Goal: Information Seeking & Learning: Compare options

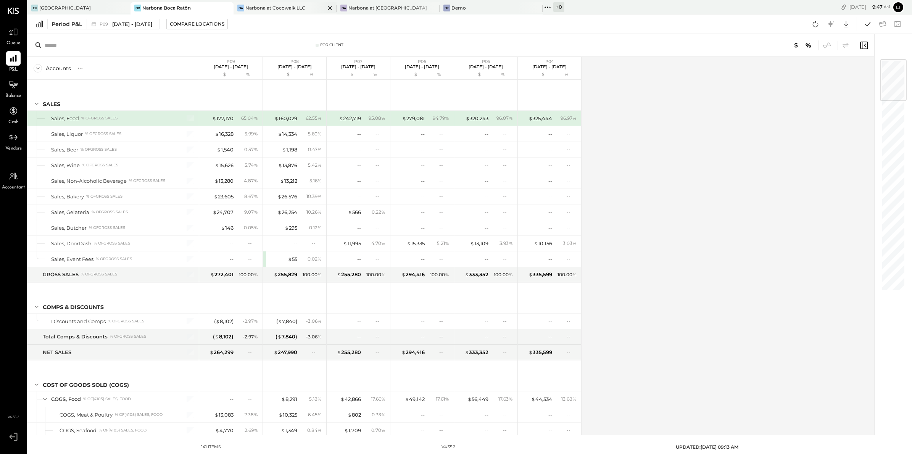
click at [274, 6] on div "Narbona at Cocowalk LLC" at bounding box center [275, 8] width 60 height 6
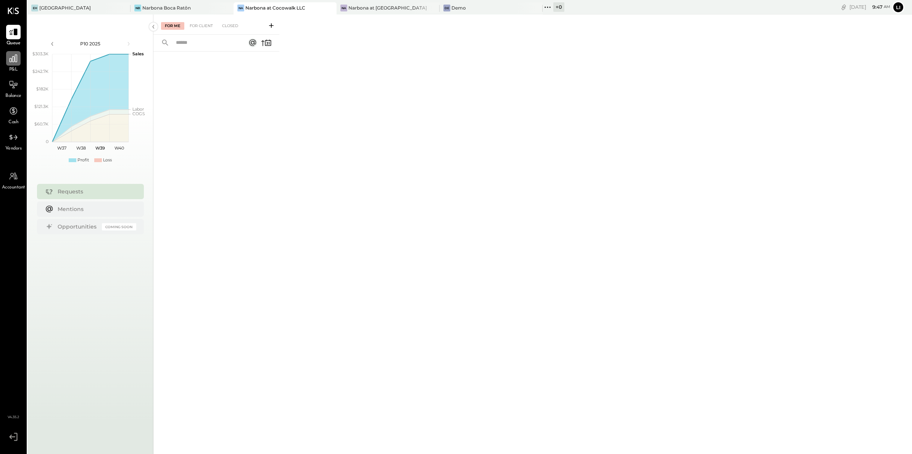
click at [15, 51] on div at bounding box center [13, 58] width 15 height 15
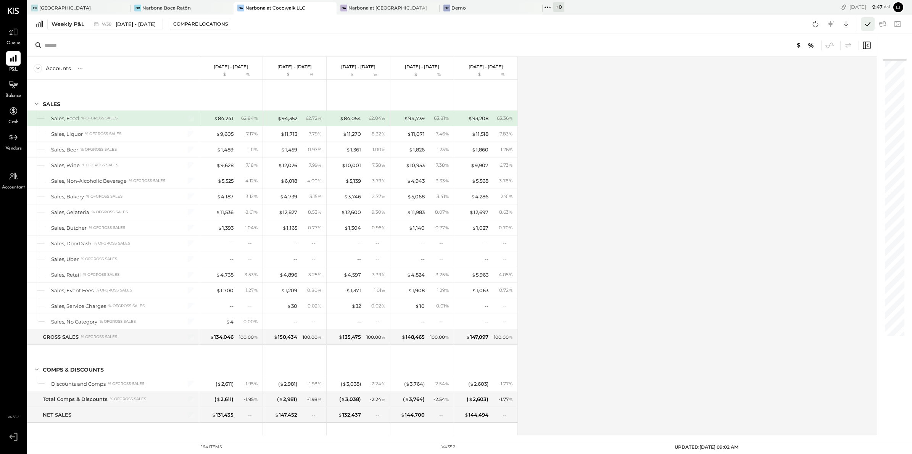
click at [866, 24] on icon at bounding box center [868, 24] width 10 height 10
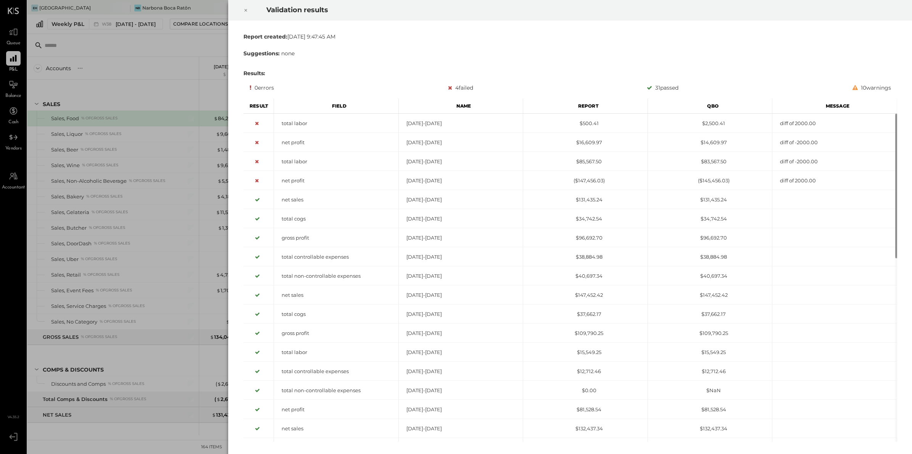
click at [248, 6] on div at bounding box center [245, 10] width 17 height 21
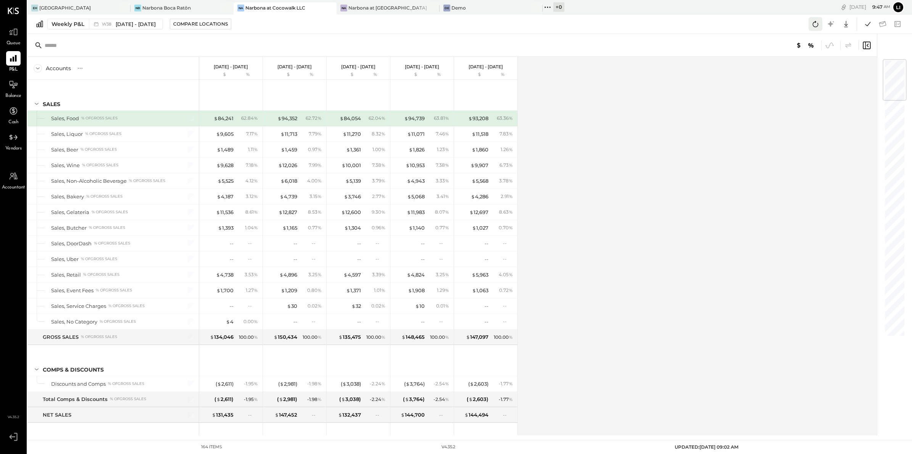
click at [813, 21] on icon at bounding box center [816, 24] width 10 height 10
click at [865, 30] on button at bounding box center [868, 24] width 14 height 14
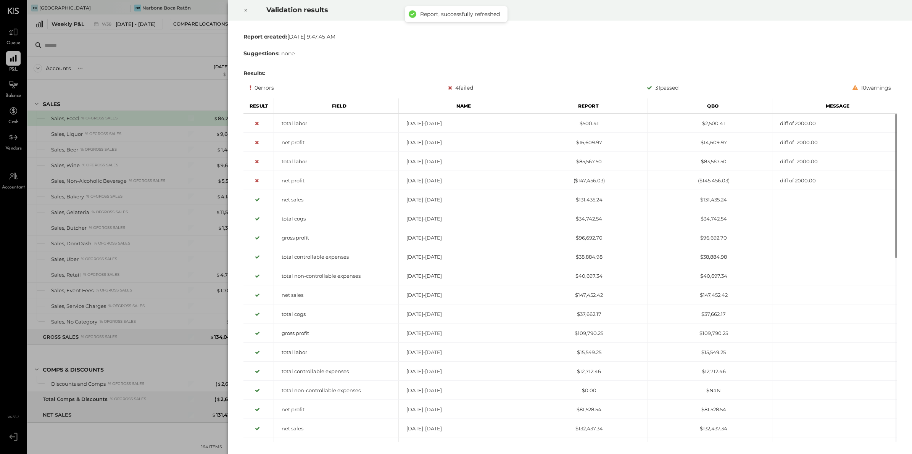
click at [241, 11] on div at bounding box center [245, 10] width 17 height 21
click at [247, 12] on icon at bounding box center [246, 10] width 5 height 9
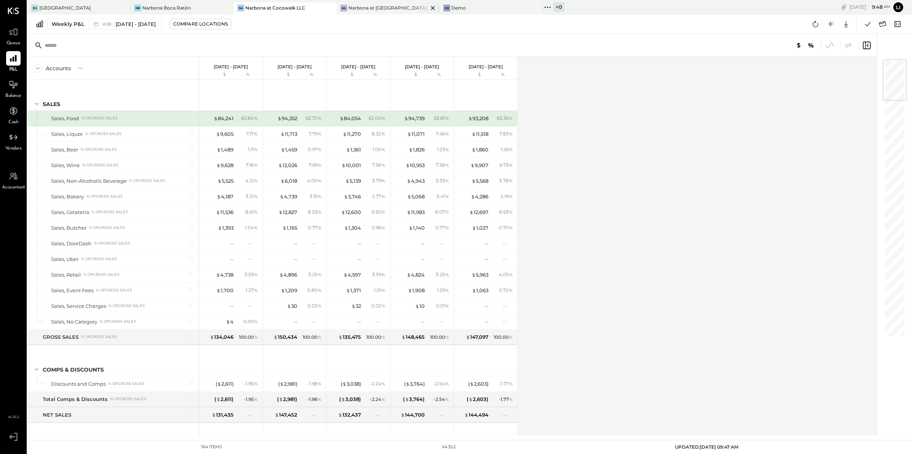
click at [393, 5] on div "Narbona at [GEOGRAPHIC_DATA] LLC" at bounding box center [389, 8] width 80 height 6
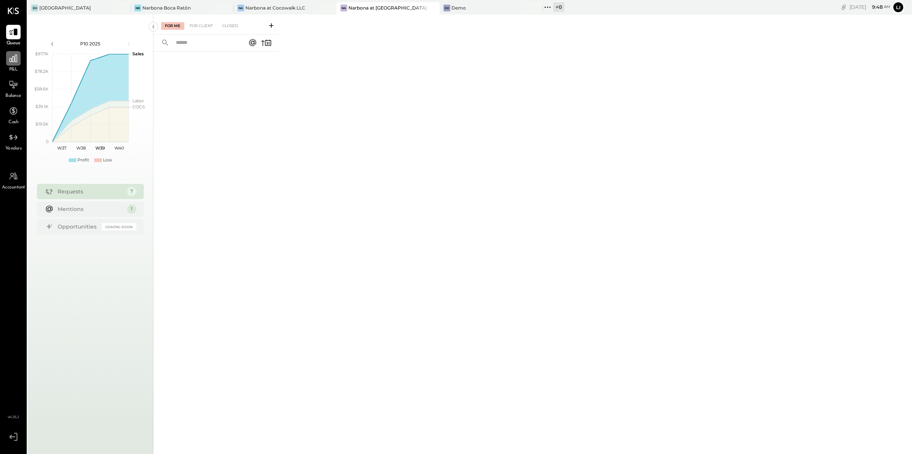
click at [10, 63] on icon at bounding box center [13, 58] width 10 height 10
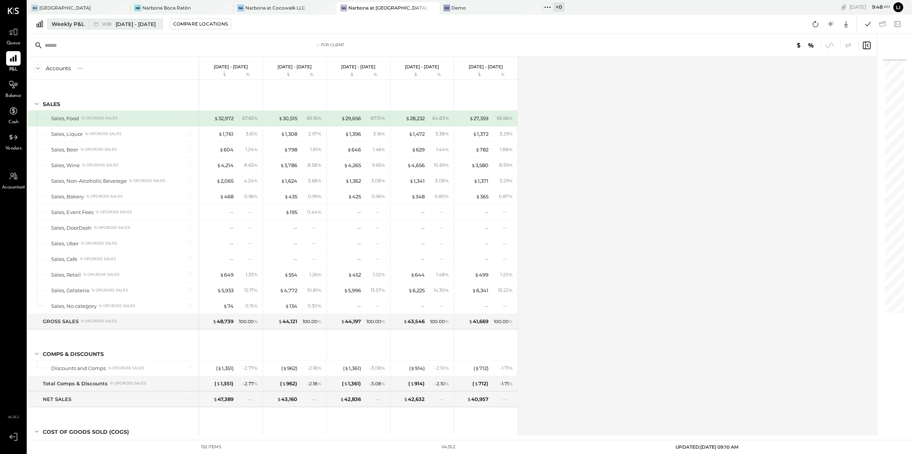
click at [108, 25] on span "W38" at bounding box center [108, 24] width 12 height 4
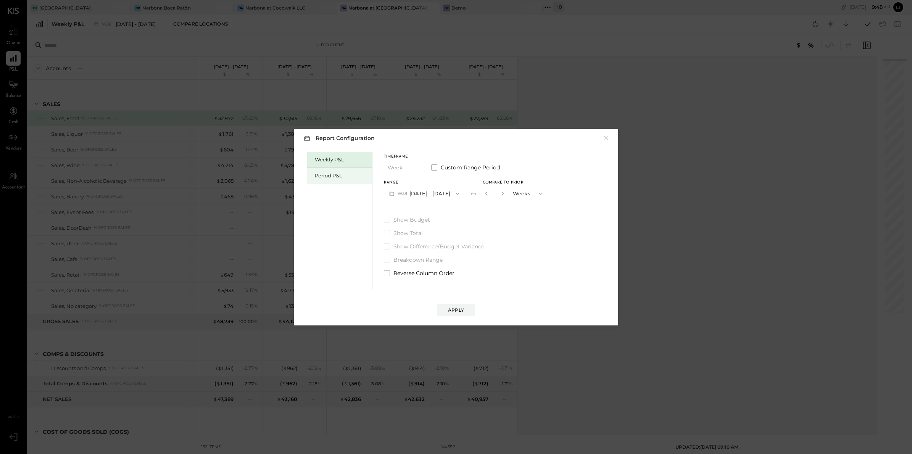
click at [337, 175] on div "Period P&L" at bounding box center [341, 175] width 53 height 7
click at [499, 195] on div "Compare" at bounding box center [486, 195] width 25 height 6
click at [503, 193] on icon "button" at bounding box center [500, 193] width 5 height 5
type input "*"
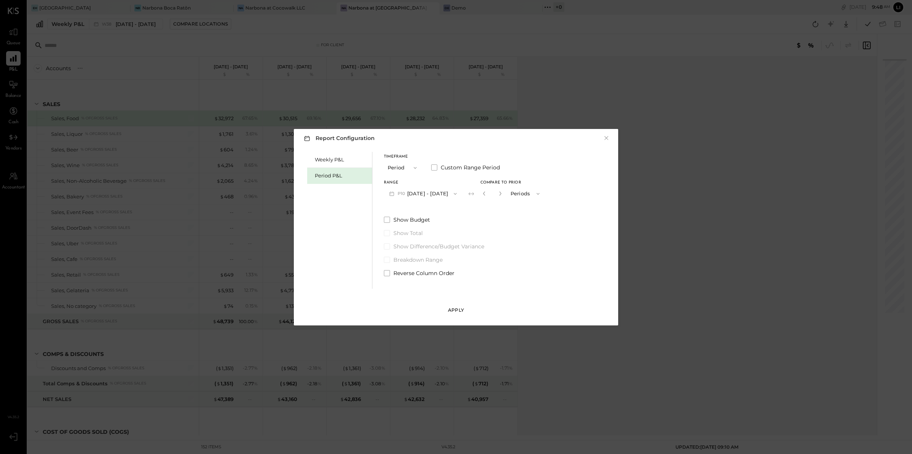
click at [456, 311] on div "Apply" at bounding box center [456, 310] width 16 height 6
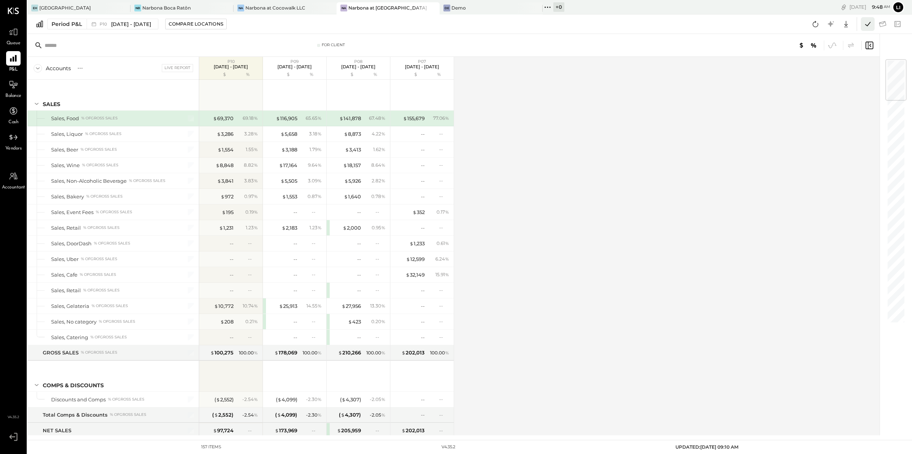
click at [867, 25] on icon at bounding box center [868, 24] width 10 height 10
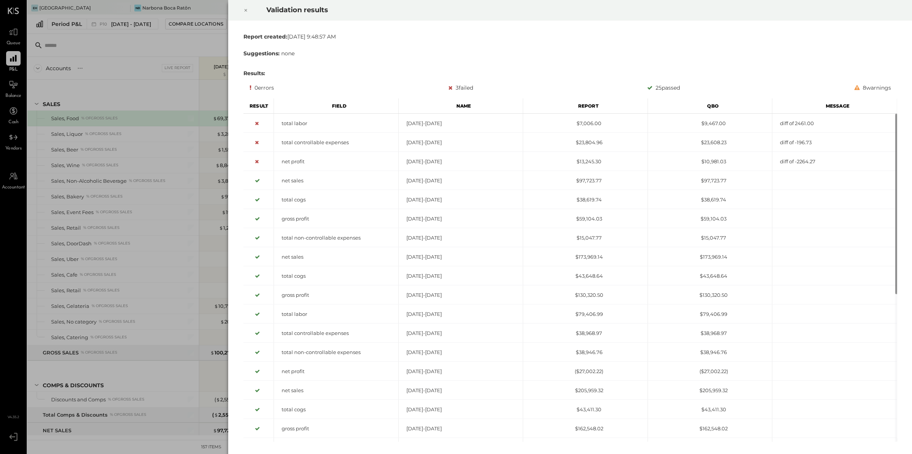
click at [247, 11] on icon at bounding box center [246, 10] width 5 height 9
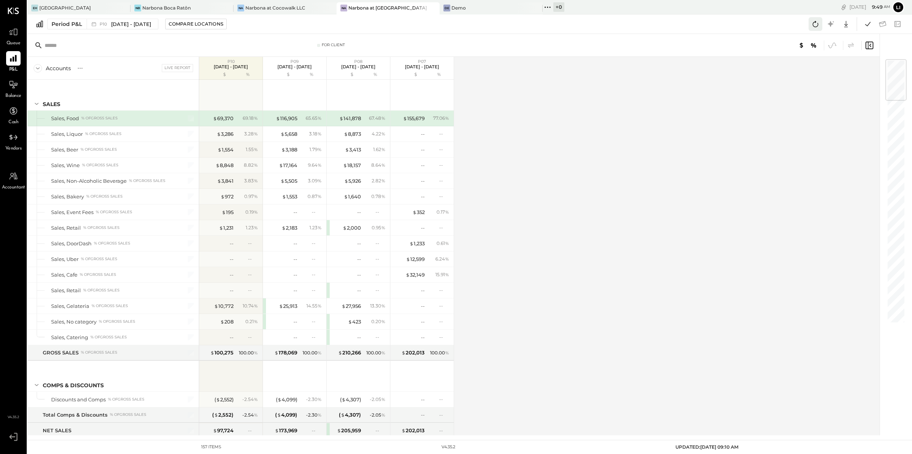
click at [814, 24] on icon at bounding box center [816, 24] width 10 height 10
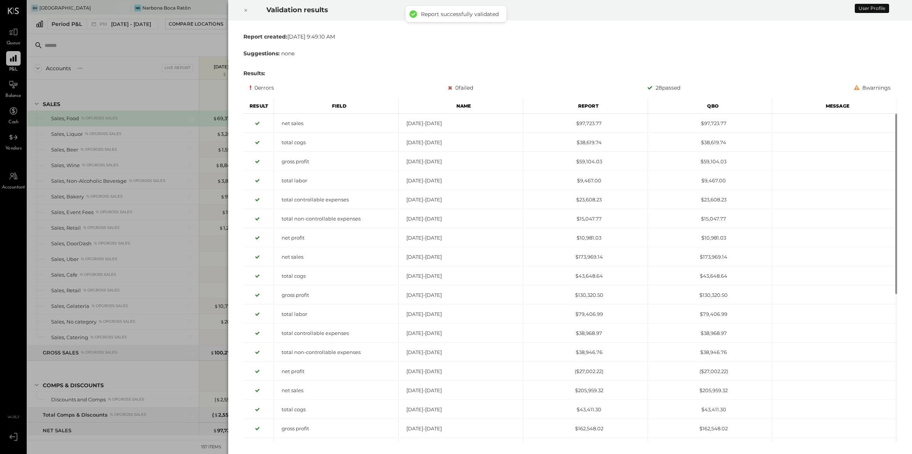
click at [247, 10] on icon at bounding box center [246, 10] width 5 height 9
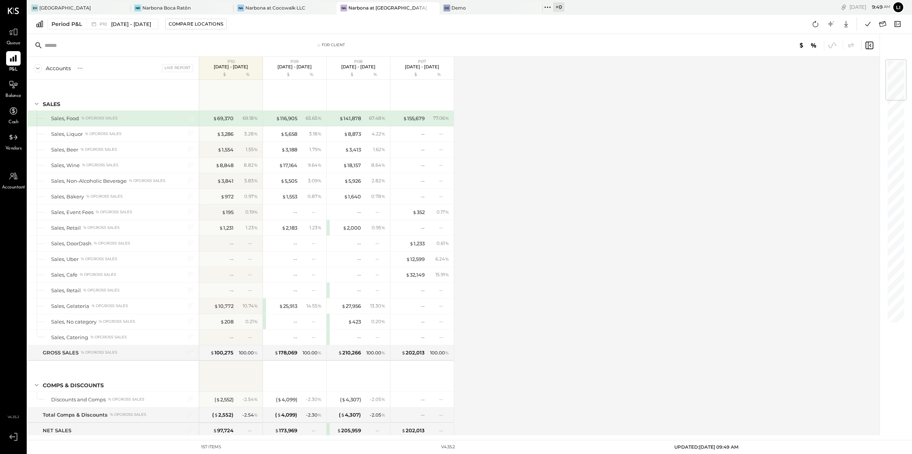
click at [85, 46] on input "text" at bounding box center [105, 46] width 120 height 14
click at [387, 6] on div "Narbona at [GEOGRAPHIC_DATA] LLC" at bounding box center [389, 8] width 80 height 6
